Goal: Information Seeking & Learning: Learn about a topic

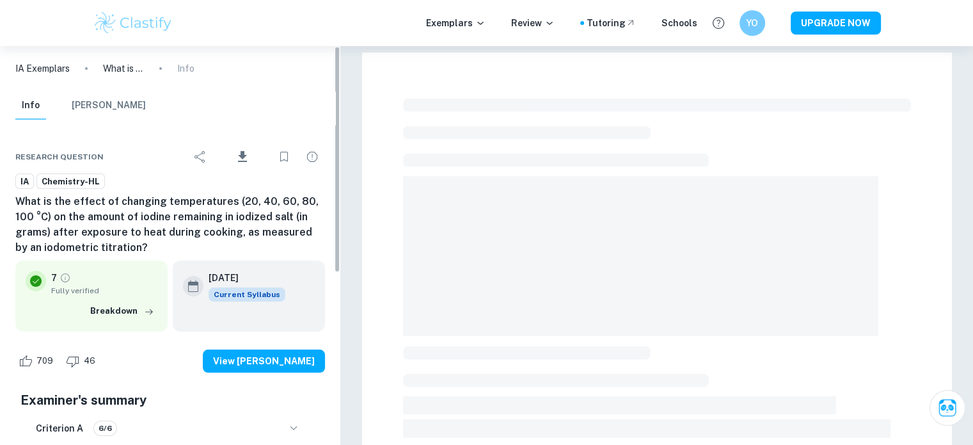
scroll to position [302, 0]
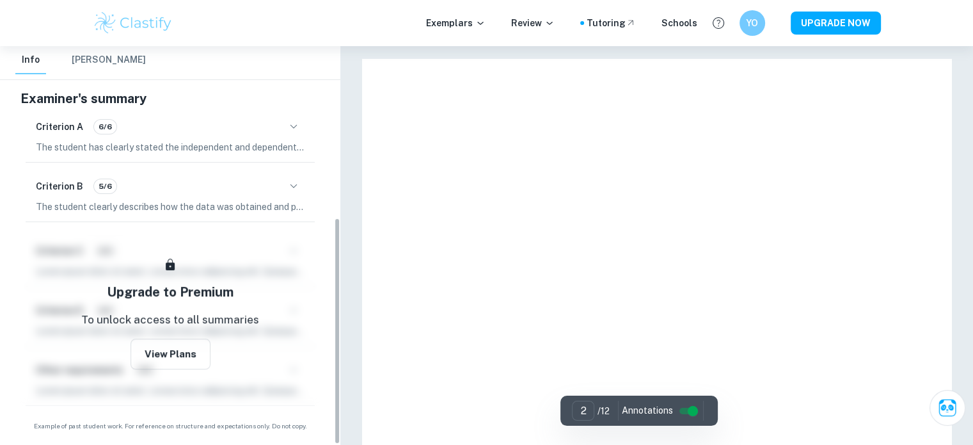
type input "3"
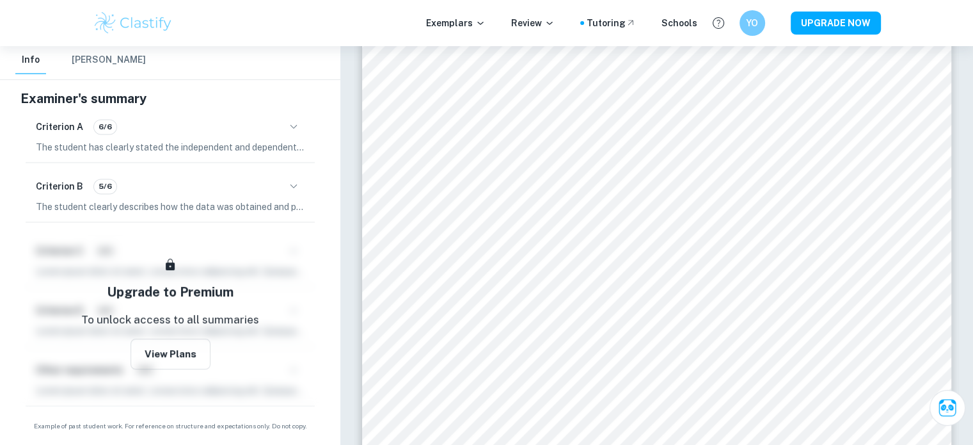
scroll to position [0, 0]
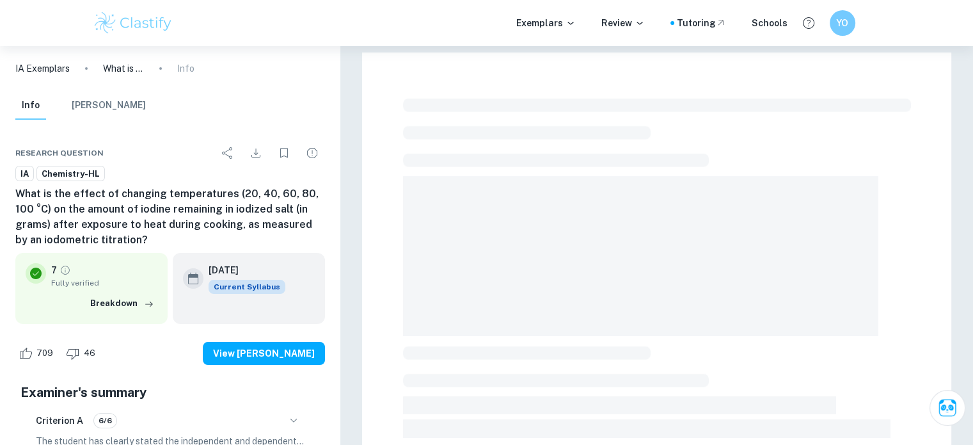
scroll to position [448, 0]
